Goal: Transaction & Acquisition: Book appointment/travel/reservation

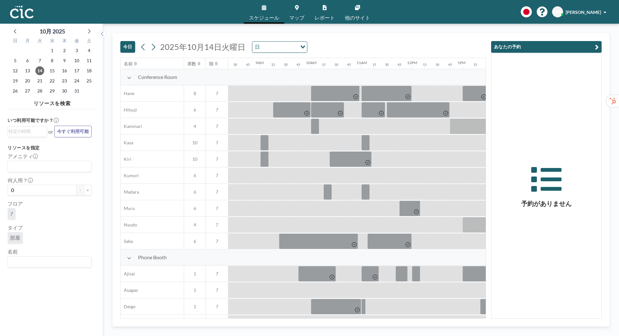
click at [45, 213] on div "7" at bounding box center [50, 215] width 84 height 14
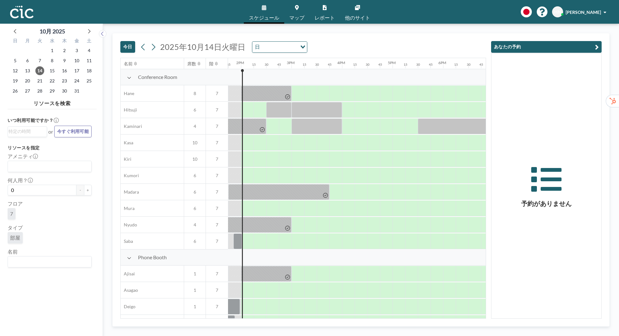
scroll to position [0, 694]
click at [38, 264] on input "Search for option" at bounding box center [48, 262] width 79 height 8
click at [27, 271] on li "Wata" at bounding box center [49, 272] width 83 height 9
type input "Wata"
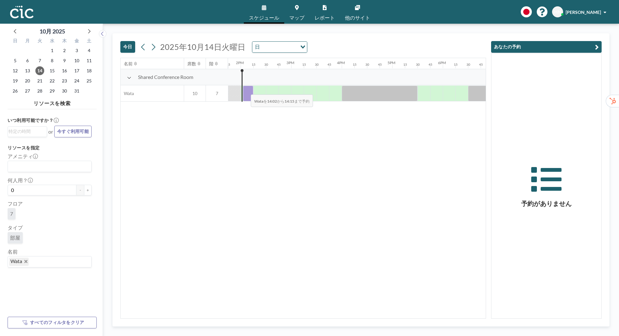
click at [246, 90] on div at bounding box center [248, 94] width 10 height 16
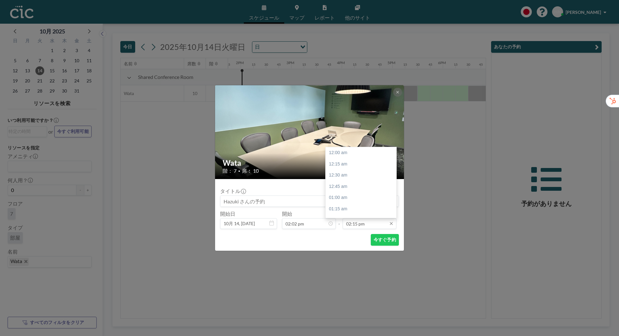
scroll to position [640, 0]
click at [373, 223] on input "02:15 pm" at bounding box center [369, 223] width 54 height 11
click at [379, 171] on div "02:45 pm" at bounding box center [360, 174] width 71 height 11
type input "02:45 pm"
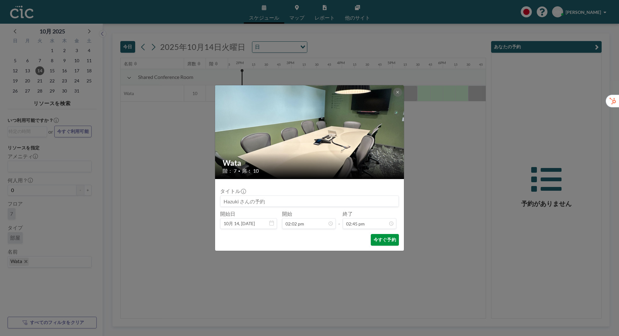
scroll to position [663, 0]
click at [384, 241] on button "今すぐ予約" at bounding box center [385, 240] width 28 height 12
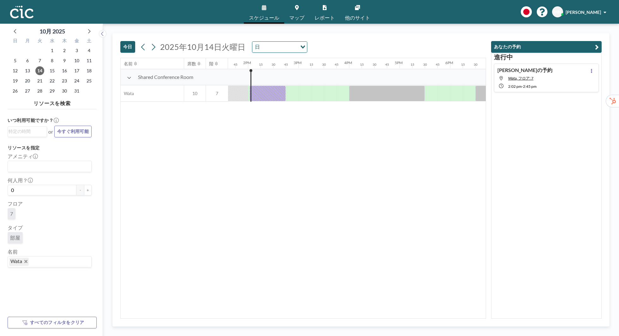
scroll to position [0, 694]
